Goal: Download file/media

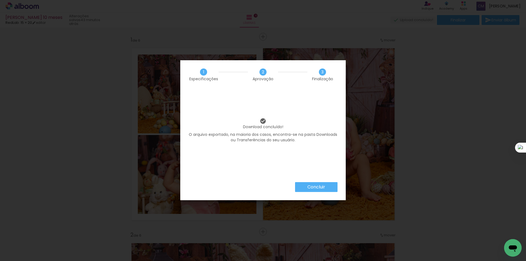
click at [326, 190] on paper-button "Concluir" at bounding box center [316, 187] width 42 height 10
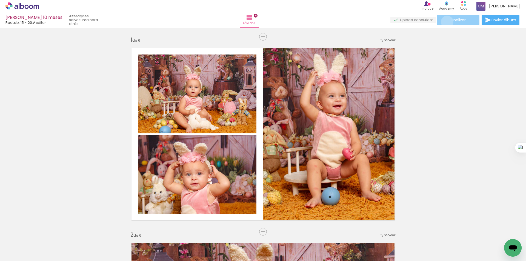
click at [446, 22] on paper-button "Finalizar" at bounding box center [458, 20] width 42 height 10
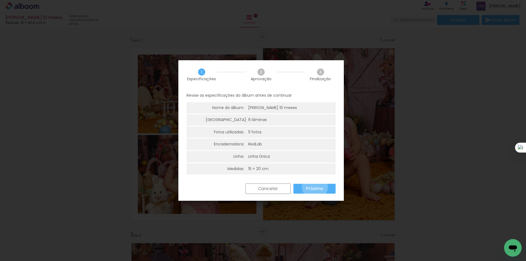
click at [0, 0] on slot "Próximo" at bounding box center [0, 0] width 0 height 0
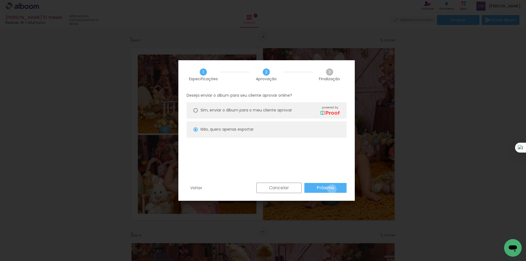
click at [0, 0] on slot "Próximo" at bounding box center [0, 0] width 0 height 0
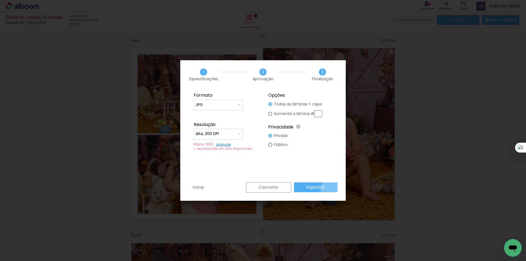
click at [330, 189] on paper-button "Exportar" at bounding box center [316, 187] width 44 height 10
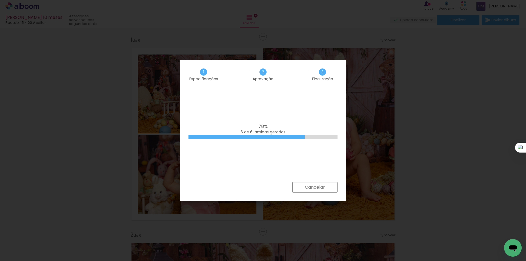
click at [450, 75] on iron-overlay-backdrop at bounding box center [263, 130] width 526 height 261
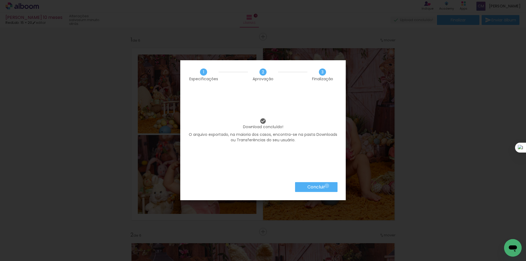
click at [326, 186] on paper-button "Concluir" at bounding box center [316, 187] width 42 height 10
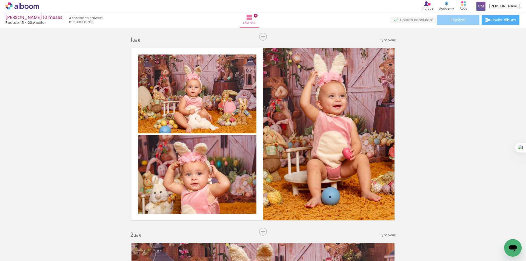
click at [463, 24] on paper-button "Finalizar" at bounding box center [458, 20] width 42 height 10
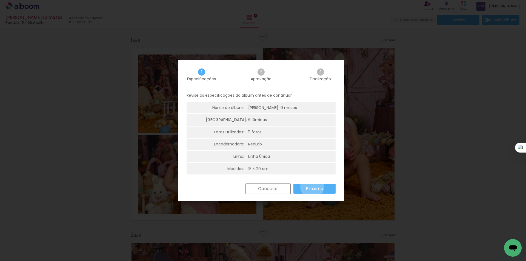
click at [0, 0] on slot "Próximo" at bounding box center [0, 0] width 0 height 0
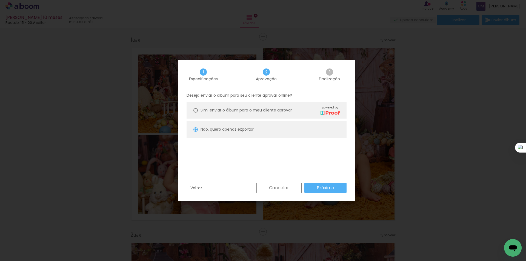
click at [311, 187] on paper-button "Próximo" at bounding box center [325, 188] width 42 height 10
type input "Alta, 300 DPI"
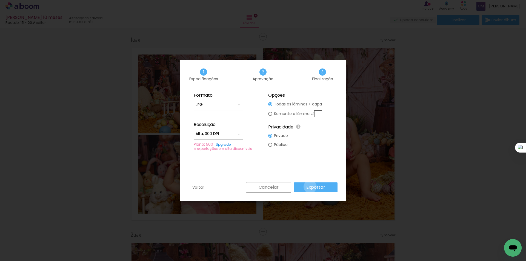
click at [0, 0] on slot "Exportar" at bounding box center [0, 0] width 0 height 0
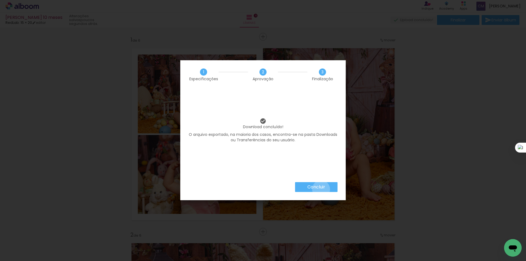
click at [0, 0] on slot "Concluir" at bounding box center [0, 0] width 0 height 0
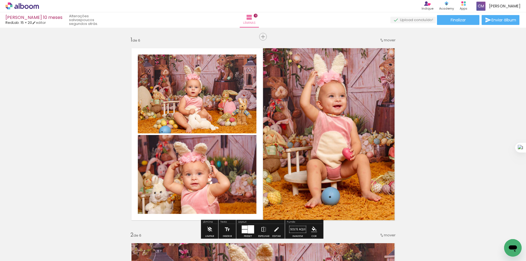
drag, startPoint x: 416, startPoint y: 169, endPoint x: 418, endPoint y: 166, distance: 4.1
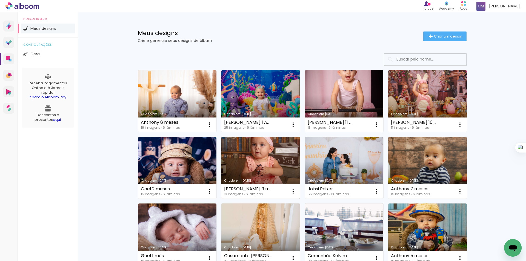
click at [282, 164] on link "Criado em [DATE]" at bounding box center [260, 168] width 79 height 62
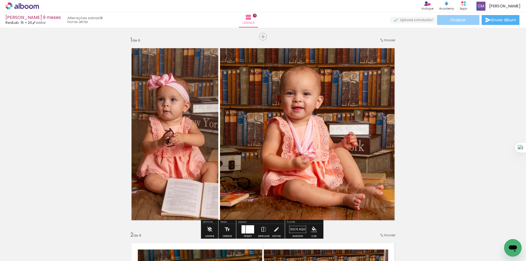
click at [457, 19] on span "Finalizar" at bounding box center [457, 20] width 15 height 4
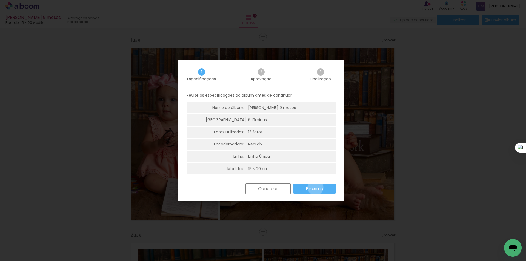
click at [0, 0] on slot "Próximo" at bounding box center [0, 0] width 0 height 0
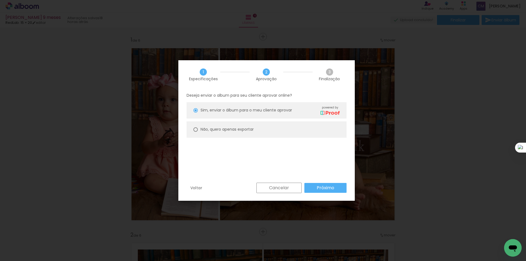
click at [309, 125] on paper-radio-button "Não, quero apenas exportar" at bounding box center [266, 129] width 160 height 16
type paper-radio-button "on"
click at [0, 0] on slot "Próximo" at bounding box center [0, 0] width 0 height 0
type input "Alta, 300 DPI"
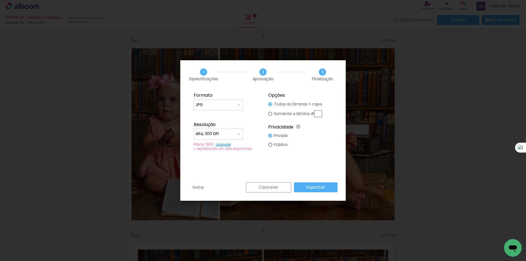
click at [0, 0] on slot "Exportar" at bounding box center [0, 0] width 0 height 0
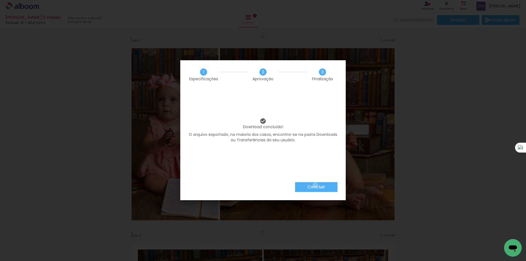
click at [0, 0] on slot "Concluir" at bounding box center [0, 0] width 0 height 0
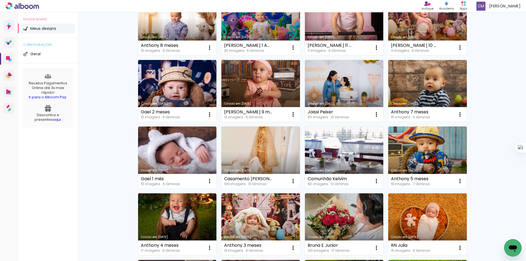
scroll to position [91, 0]
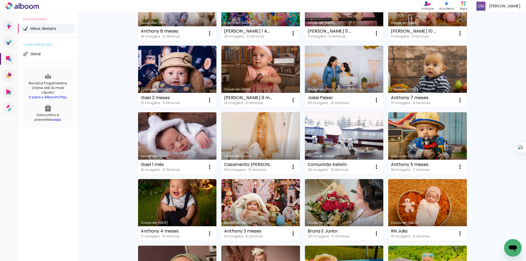
click at [402, 200] on link "Criado em [DATE]" at bounding box center [427, 210] width 79 height 62
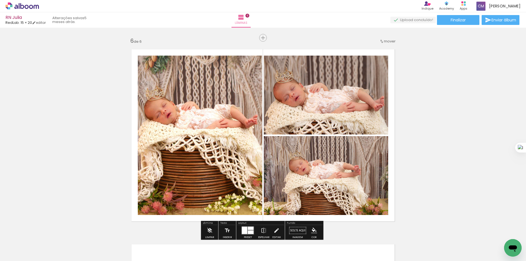
scroll to position [959, 0]
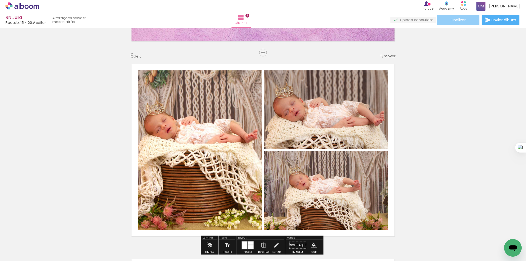
click at [449, 18] on paper-button "Finalizar" at bounding box center [458, 20] width 42 height 10
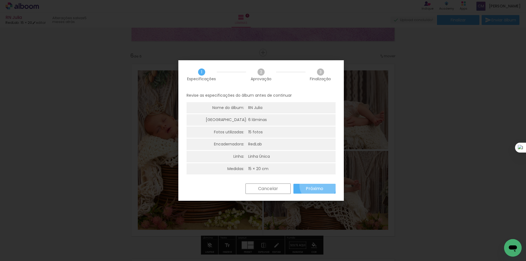
click at [318, 184] on paper-button "Próximo" at bounding box center [314, 189] width 42 height 10
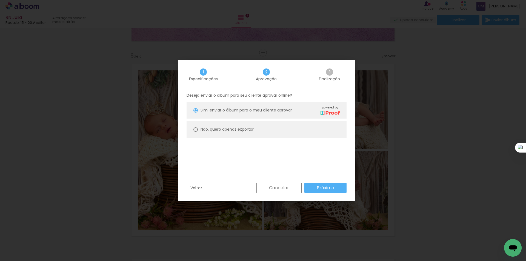
drag, startPoint x: 255, startPoint y: 130, endPoint x: 279, endPoint y: 137, distance: 24.7
click at [255, 130] on paper-radio-button "Não, quero apenas exportar" at bounding box center [266, 129] width 160 height 16
type paper-radio-button "on"
click at [0, 0] on slot "Próximo" at bounding box center [0, 0] width 0 height 0
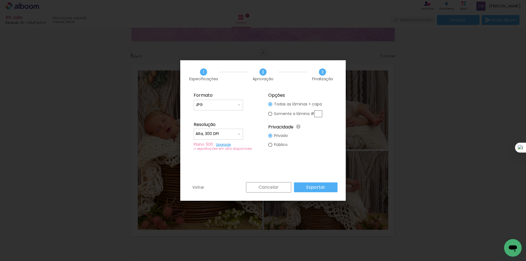
click at [327, 184] on paper-button "Exportar" at bounding box center [316, 187] width 44 height 10
type input "Alta, 300 DPI"
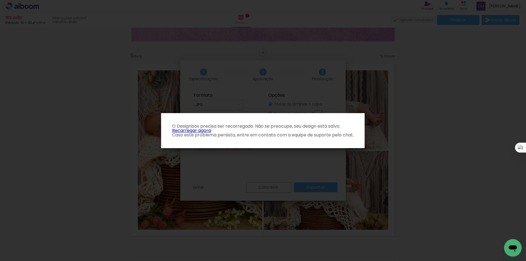
click at [438, 136] on iron-overlay-backdrop at bounding box center [263, 130] width 526 height 261
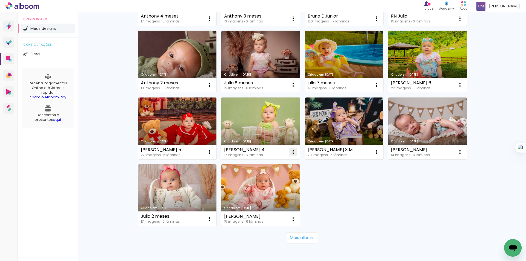
scroll to position [319, 0]
